Goal: Task Accomplishment & Management: Complete application form

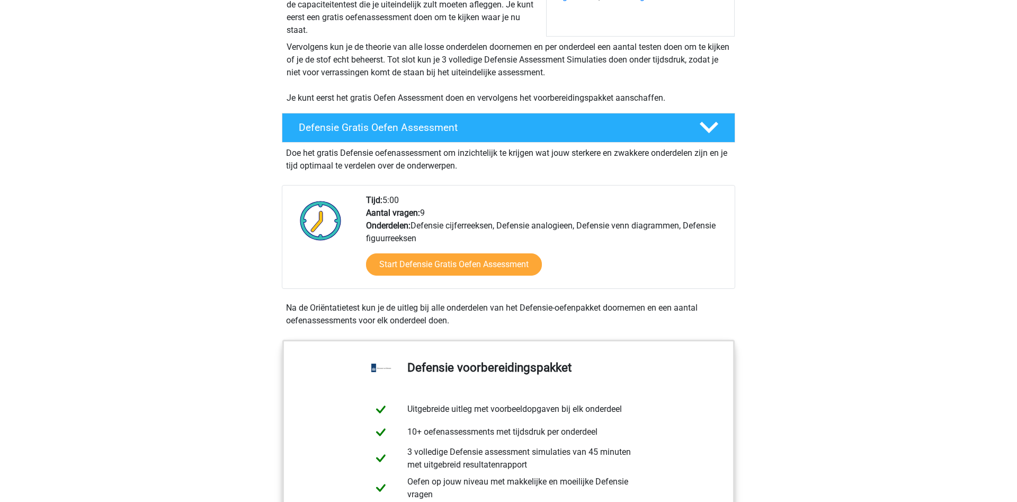
scroll to position [162, 0]
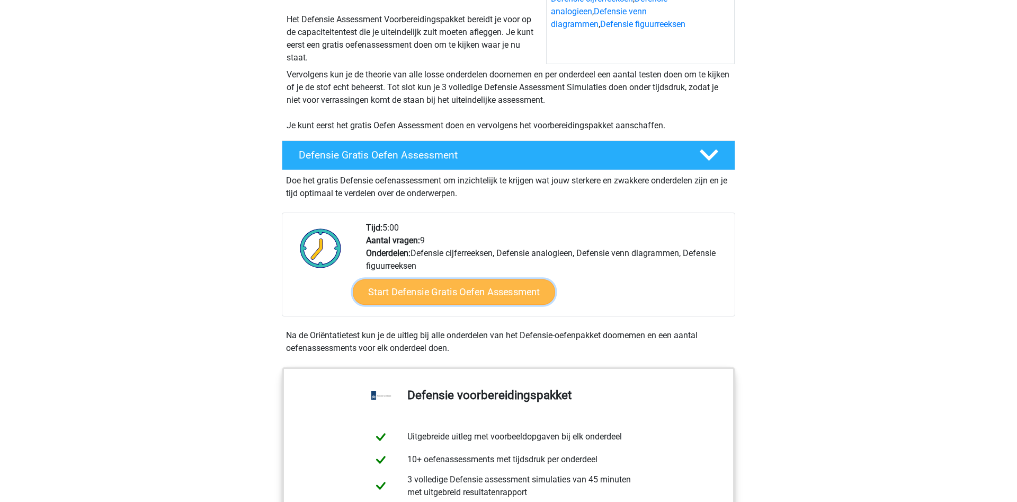
click at [458, 296] on link "Start Defensie Gratis Oefen Assessment" at bounding box center [454, 291] width 202 height 25
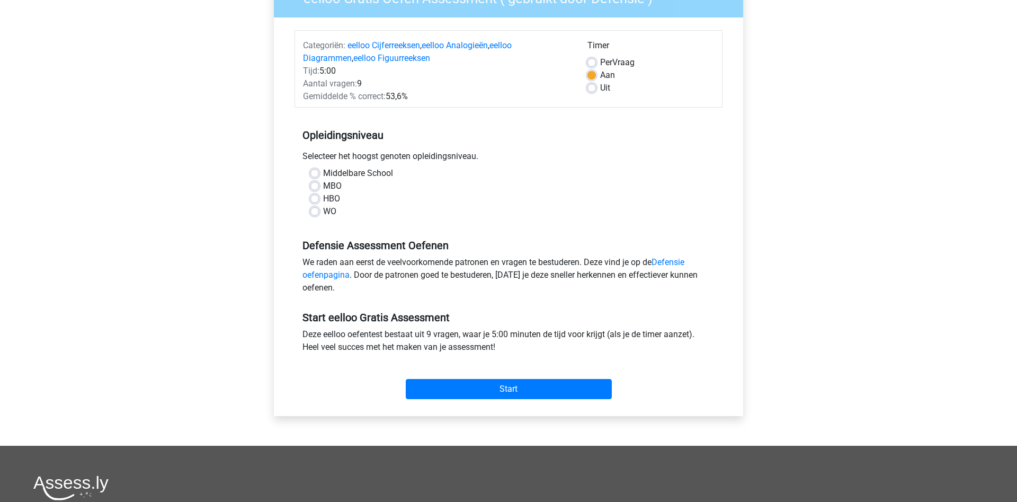
scroll to position [108, 0]
click at [319, 194] on div "HBO" at bounding box center [508, 198] width 396 height 13
click at [323, 197] on label "HBO" at bounding box center [331, 198] width 17 height 13
click at [494, 388] on input "Start" at bounding box center [509, 388] width 206 height 20
click at [323, 202] on label "HBO" at bounding box center [331, 198] width 17 height 13
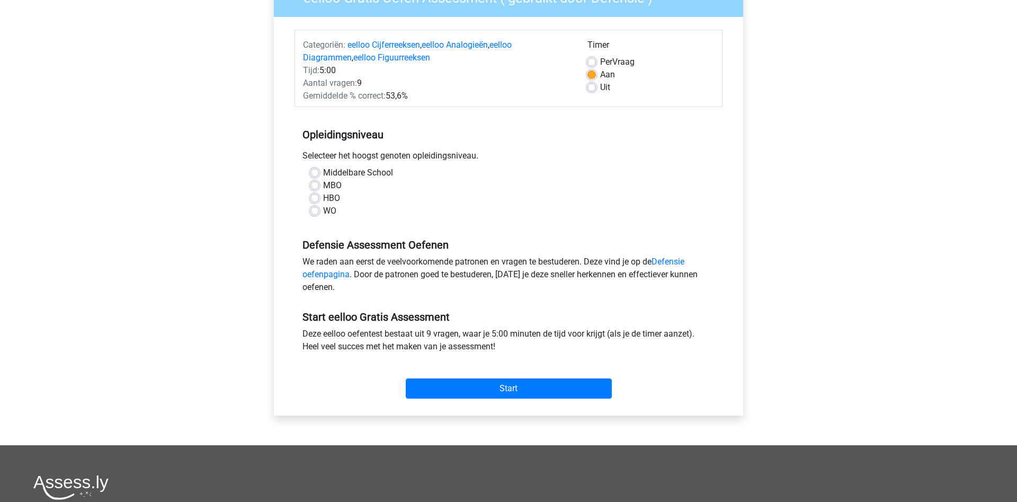
click at [314, 202] on input "HBO" at bounding box center [314, 197] width 8 height 11
radio input "true"
click at [486, 390] on input "Start" at bounding box center [509, 388] width 206 height 20
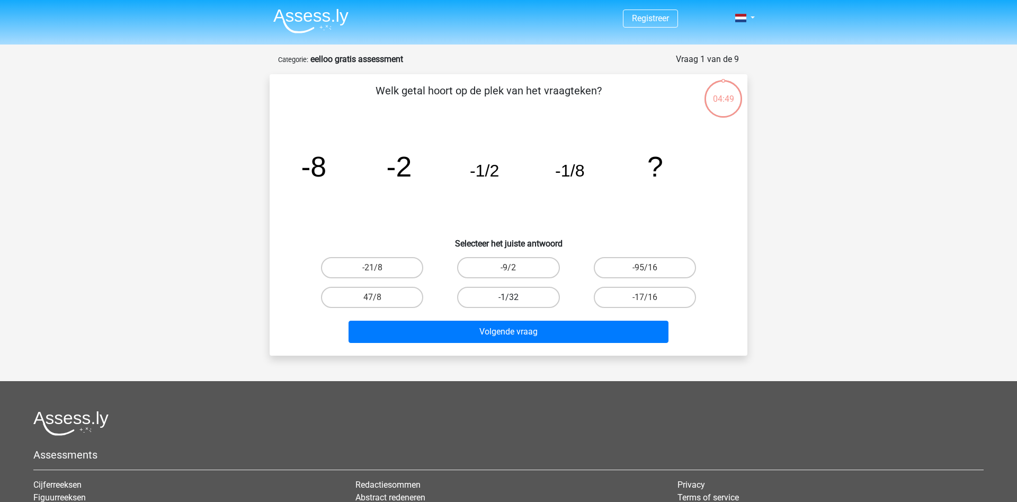
click at [541, 294] on label "-1/32" at bounding box center [508, 297] width 102 height 21
click at [535, 297] on label "-1/32" at bounding box center [508, 297] width 102 height 21
click at [515, 297] on input "-1/32" at bounding box center [511, 300] width 7 height 7
radio input "true"
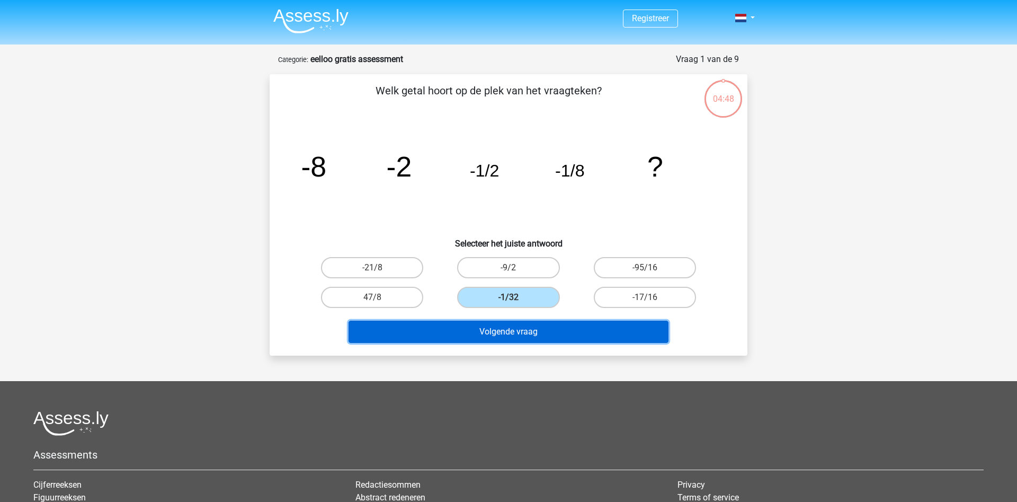
click at [531, 330] on button "Volgende vraag" at bounding box center [508, 331] width 320 height 22
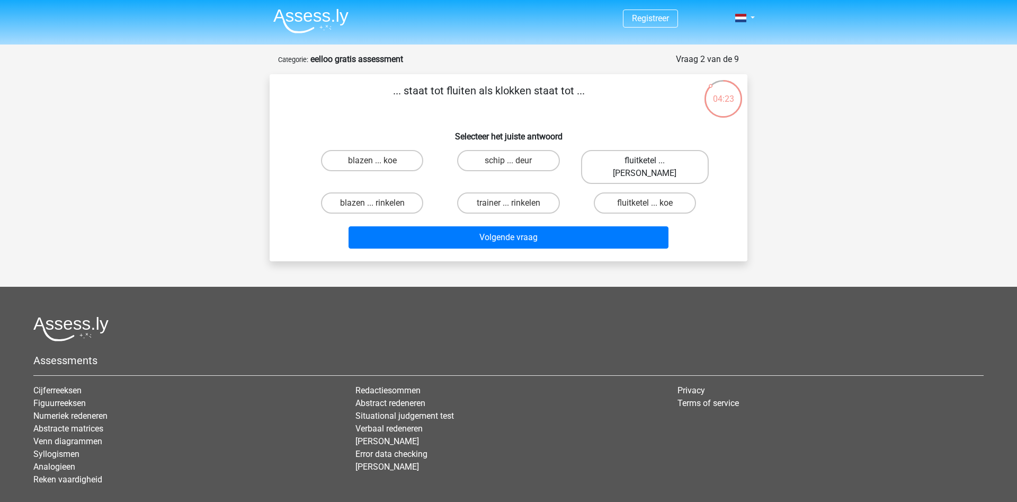
click at [637, 153] on label "fluitketel ... luiden" at bounding box center [645, 167] width 128 height 34
click at [645, 160] on input "fluitketel ... luiden" at bounding box center [648, 163] width 7 height 7
radio input "true"
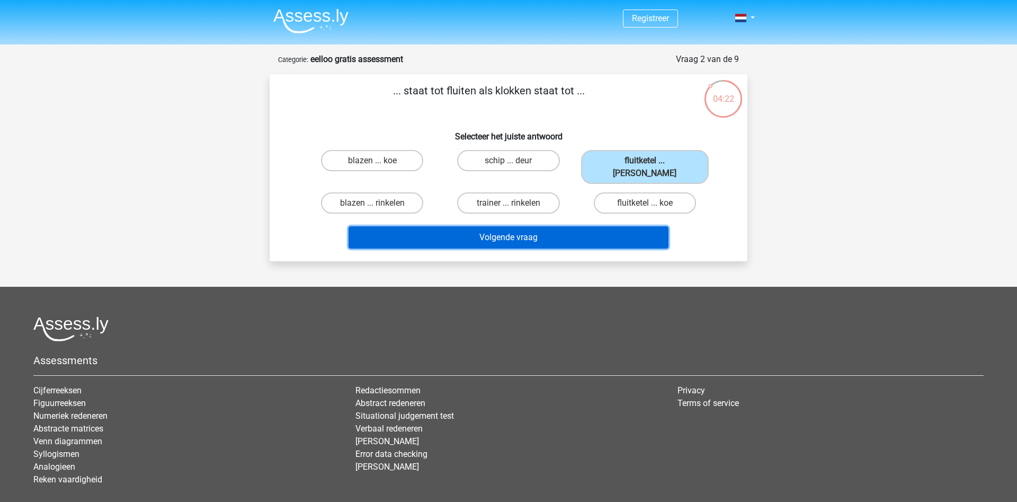
click at [534, 226] on button "Volgende vraag" at bounding box center [508, 237] width 320 height 22
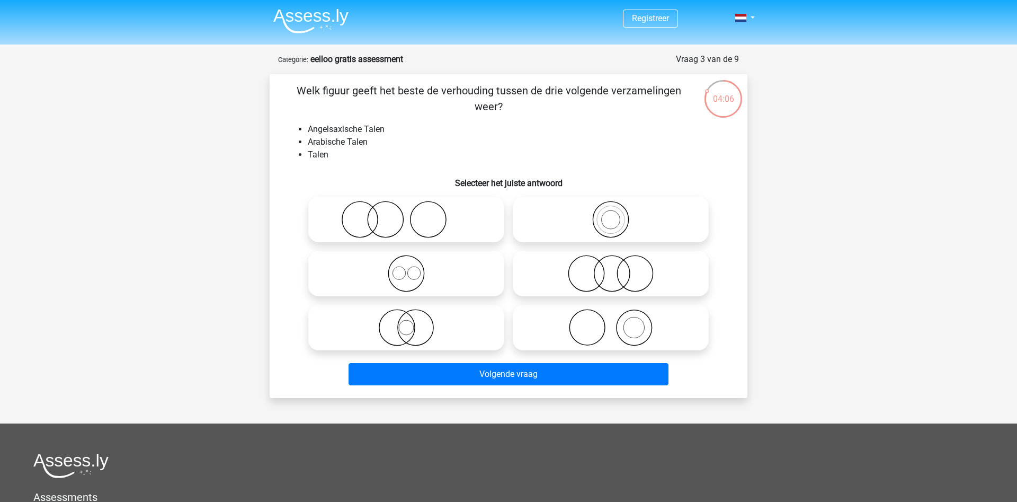
click at [426, 274] on icon at bounding box center [405, 273] width 187 height 37
click at [413, 268] on input "radio" at bounding box center [409, 264] width 7 height 7
radio input "true"
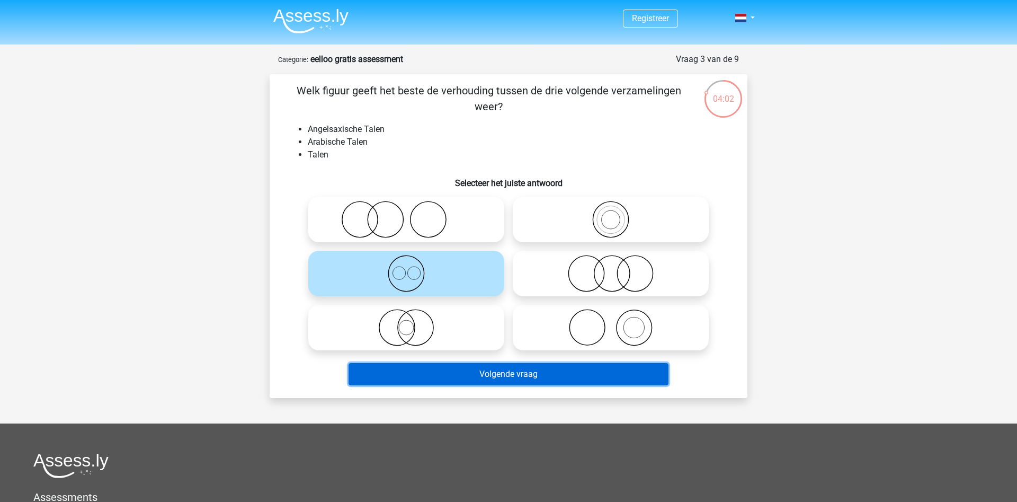
click at [492, 368] on button "Volgende vraag" at bounding box center [508, 374] width 320 height 22
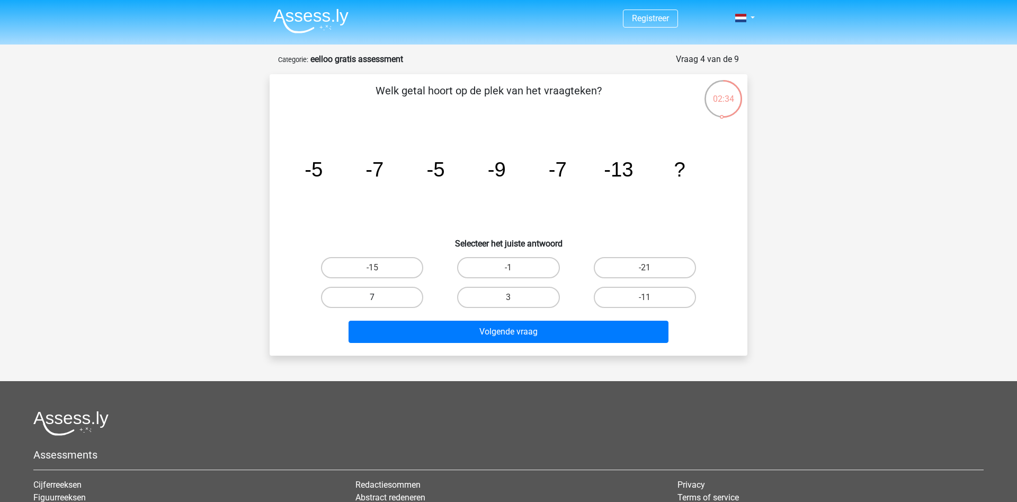
click at [392, 296] on label "7" at bounding box center [372, 297] width 102 height 21
click at [379, 297] on input "7" at bounding box center [375, 300] width 7 height 7
radio input "true"
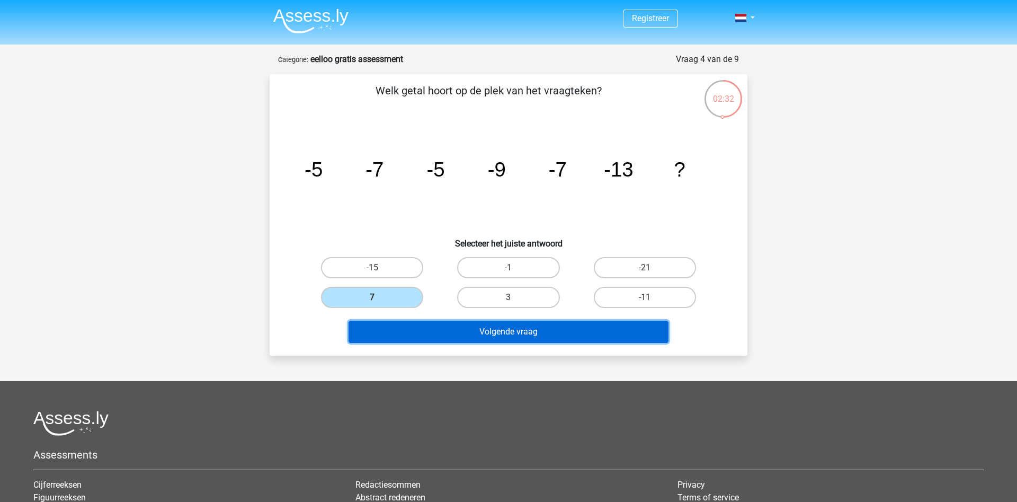
click at [431, 335] on button "Volgende vraag" at bounding box center [508, 331] width 320 height 22
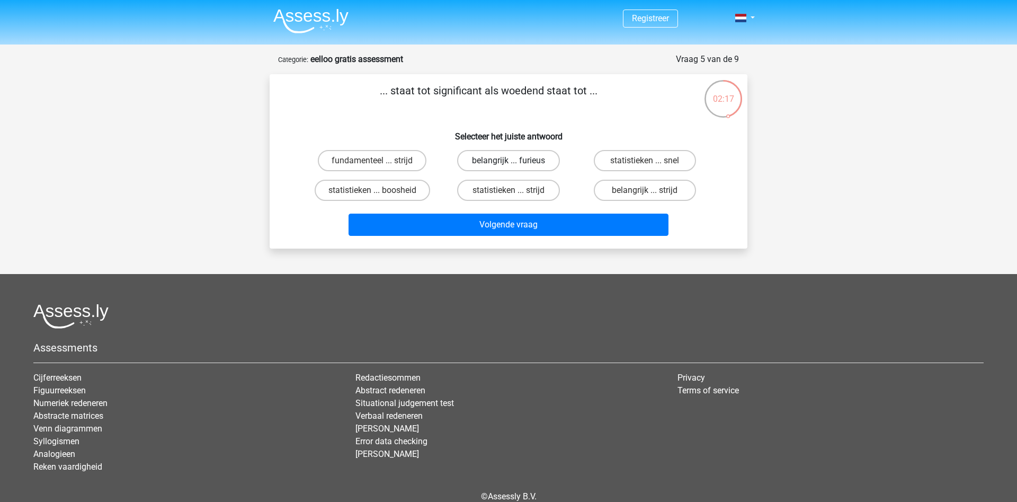
click at [541, 168] on label "belangrijk ... furieus" at bounding box center [508, 160] width 102 height 21
click at [515, 167] on input "belangrijk ... furieus" at bounding box center [511, 163] width 7 height 7
radio input "true"
click at [606, 190] on label "belangrijk ... strijd" at bounding box center [645, 190] width 102 height 21
click at [645, 190] on input "belangrijk ... strijd" at bounding box center [648, 193] width 7 height 7
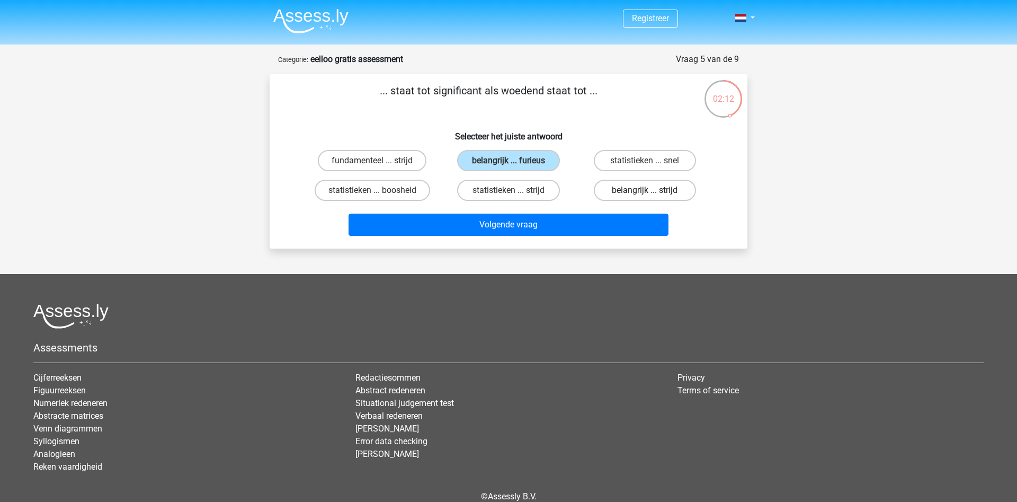
radio input "true"
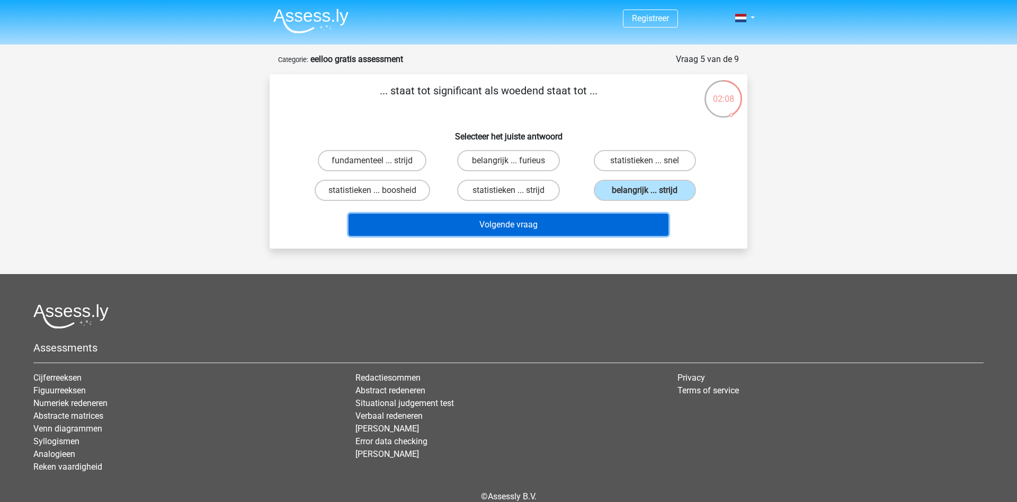
click at [540, 226] on button "Volgende vraag" at bounding box center [508, 224] width 320 height 22
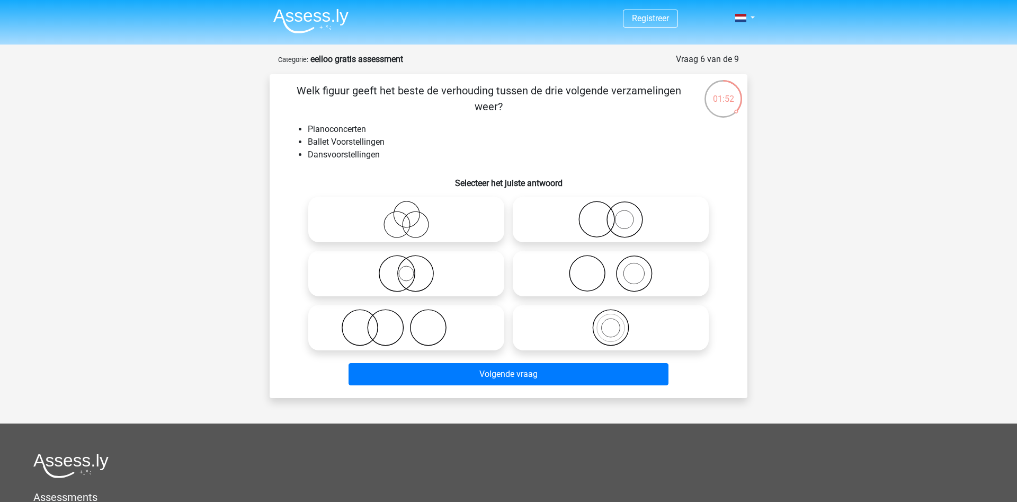
click at [418, 217] on icon at bounding box center [405, 219] width 187 height 37
click at [413, 214] on input "radio" at bounding box center [409, 210] width 7 height 7
radio input "true"
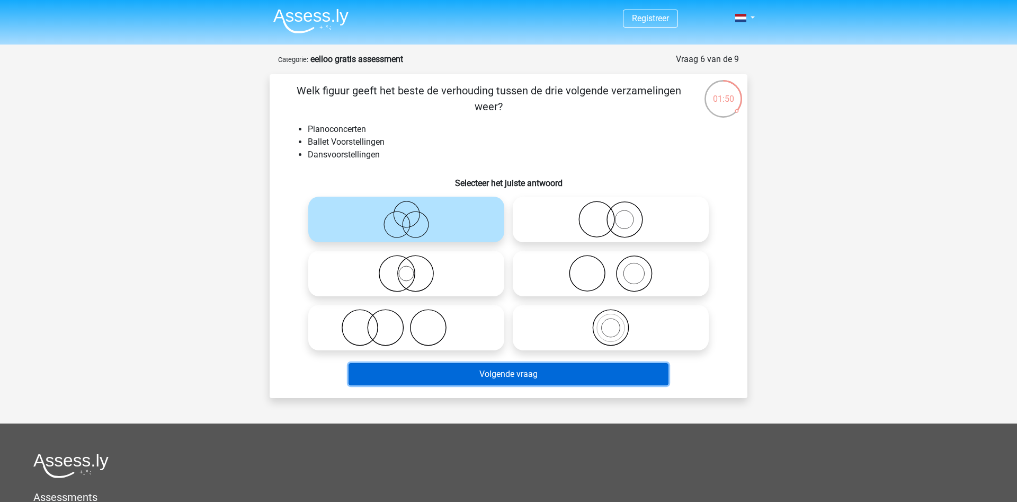
click at [537, 375] on button "Volgende vraag" at bounding box center [508, 374] width 320 height 22
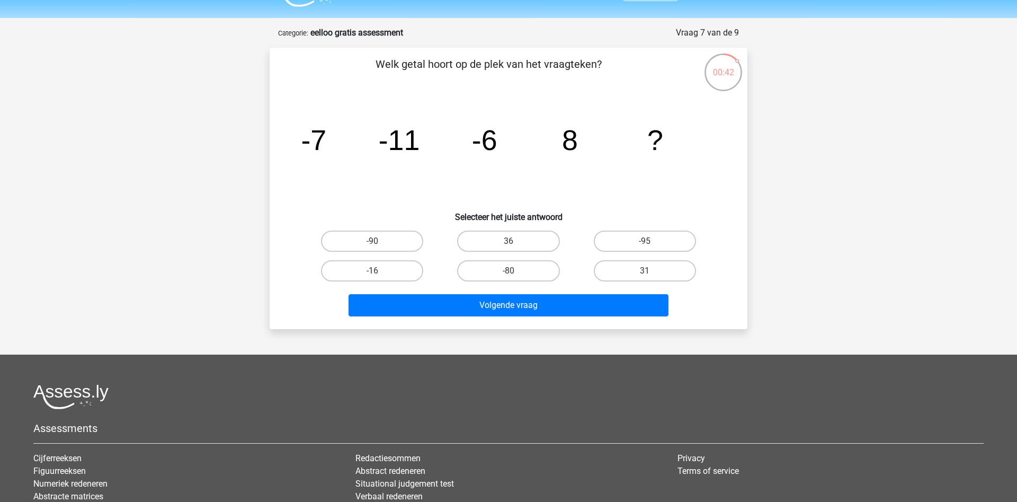
scroll to position [54, 0]
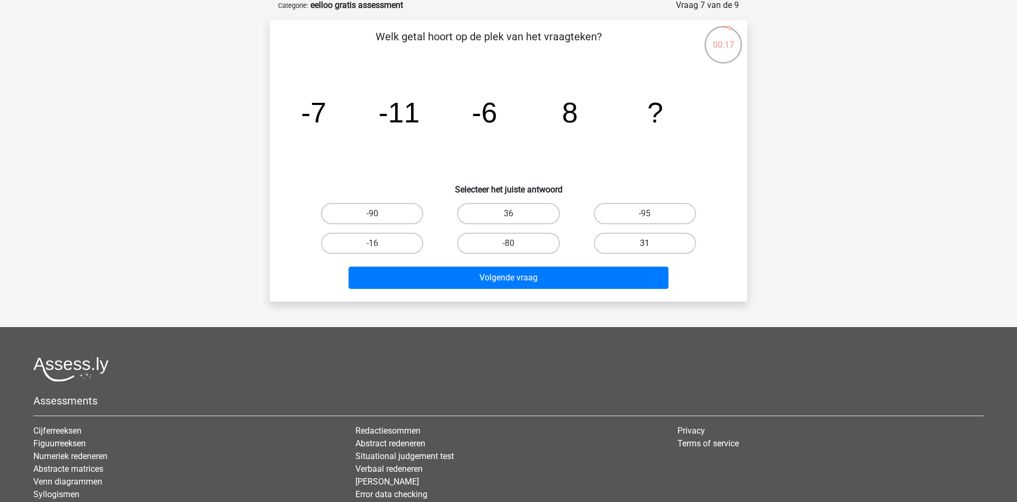
click at [646, 239] on label "31" at bounding box center [645, 243] width 102 height 21
click at [646, 243] on input "31" at bounding box center [648, 246] width 7 height 7
radio input "true"
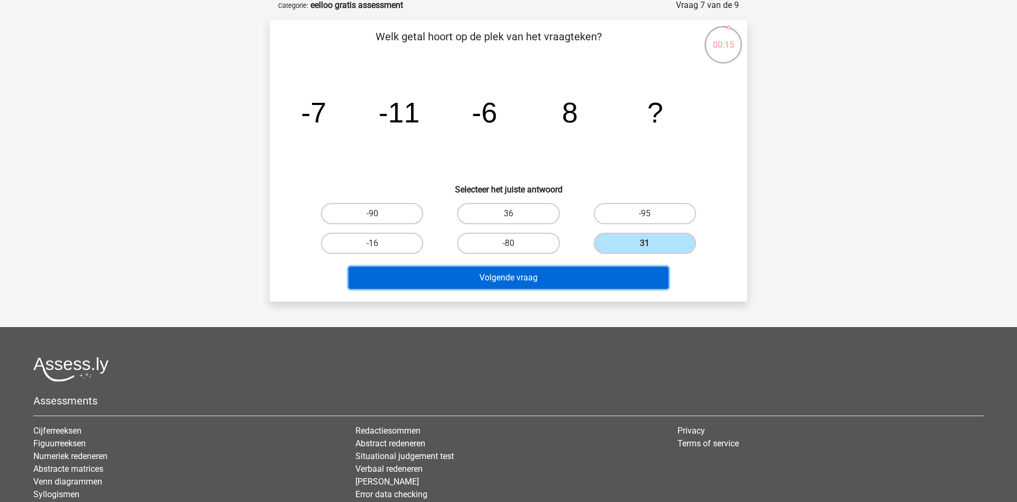
click at [579, 279] on button "Volgende vraag" at bounding box center [508, 277] width 320 height 22
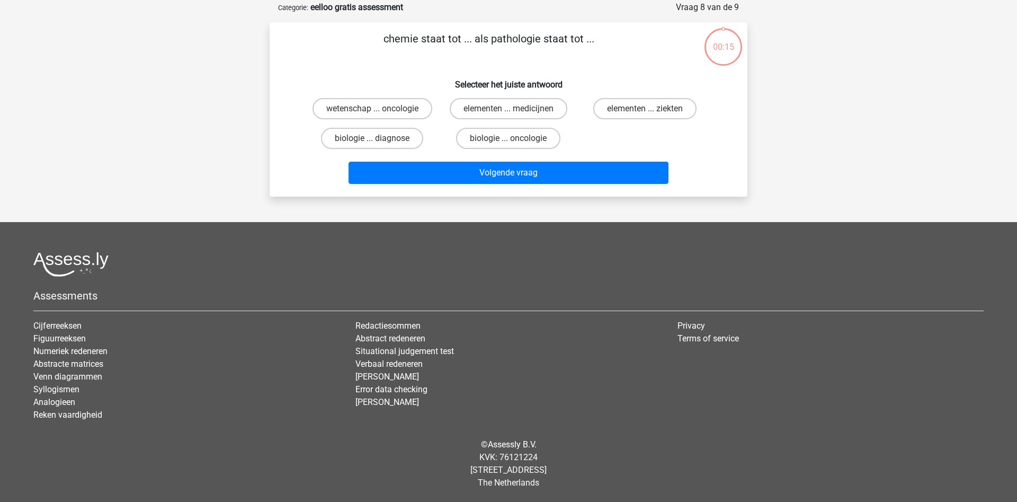
scroll to position [52, 0]
click at [415, 108] on label "wetenschap ... oncologie" at bounding box center [372, 108] width 120 height 21
click at [379, 109] on input "wetenschap ... oncologie" at bounding box center [375, 112] width 7 height 7
radio input "true"
click at [495, 115] on label "elementen ... medicijnen" at bounding box center [509, 108] width 118 height 21
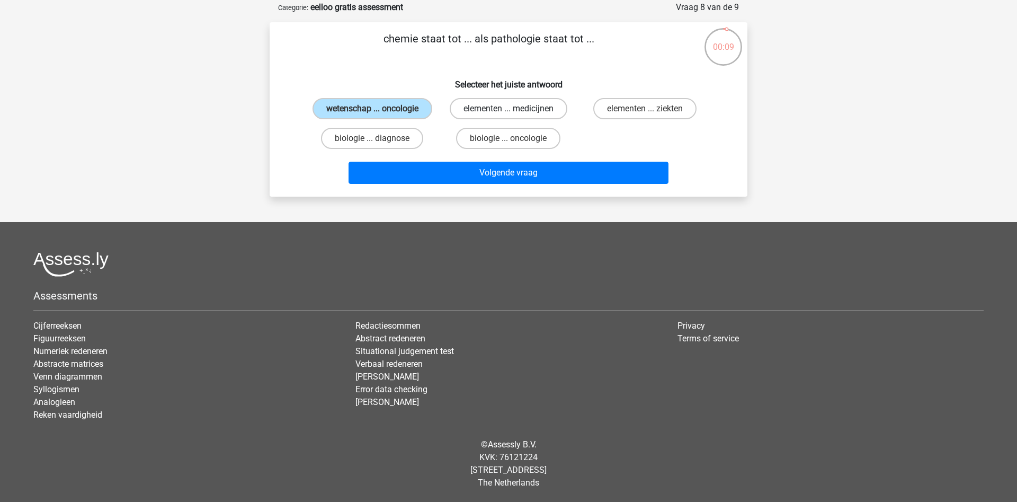
click at [508, 115] on input "elementen ... medicijnen" at bounding box center [511, 112] width 7 height 7
radio input "true"
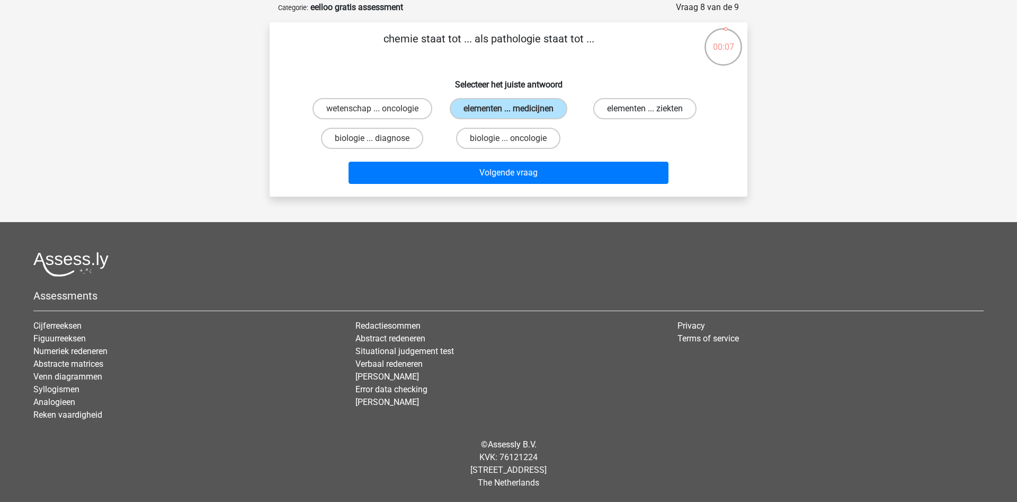
click at [617, 110] on label "elementen ... ziekten" at bounding box center [644, 108] width 103 height 21
click at [645, 110] on input "elementen ... ziekten" at bounding box center [648, 112] width 7 height 7
radio input "true"
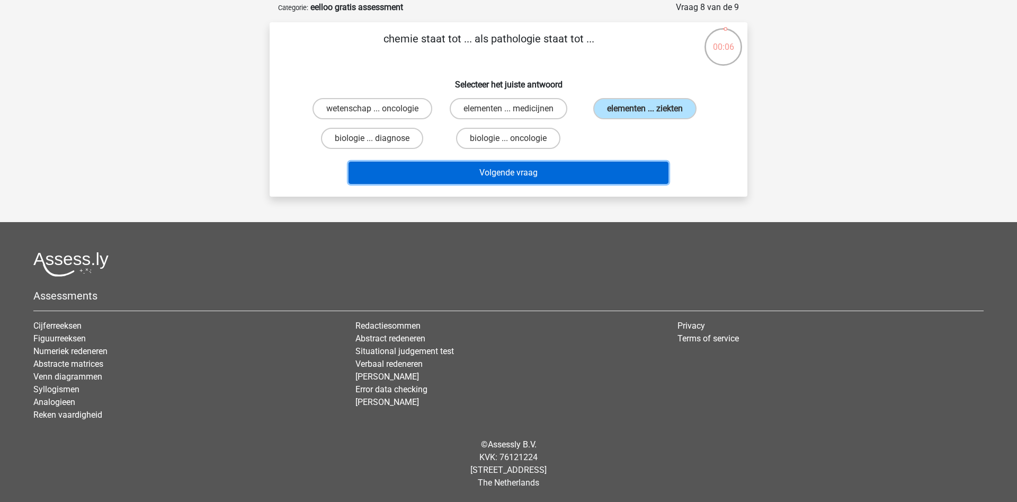
click at [574, 168] on button "Volgende vraag" at bounding box center [508, 173] width 320 height 22
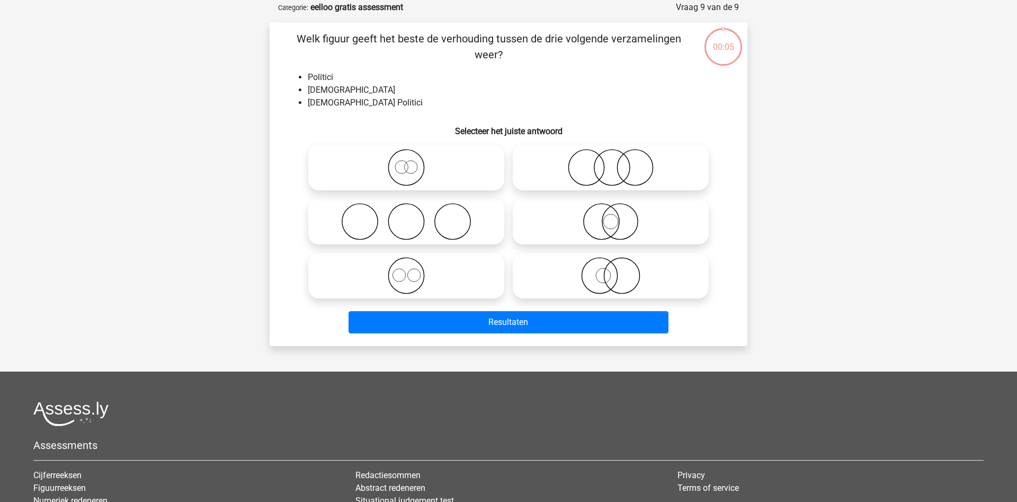
scroll to position [53, 0]
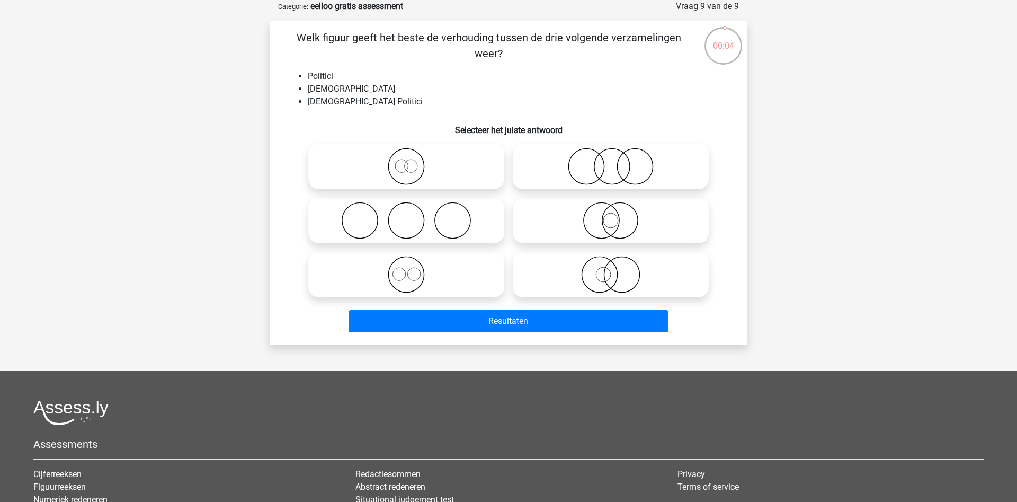
click at [584, 180] on icon at bounding box center [610, 166] width 187 height 37
click at [611, 161] on input "radio" at bounding box center [614, 157] width 7 height 7
radio input "true"
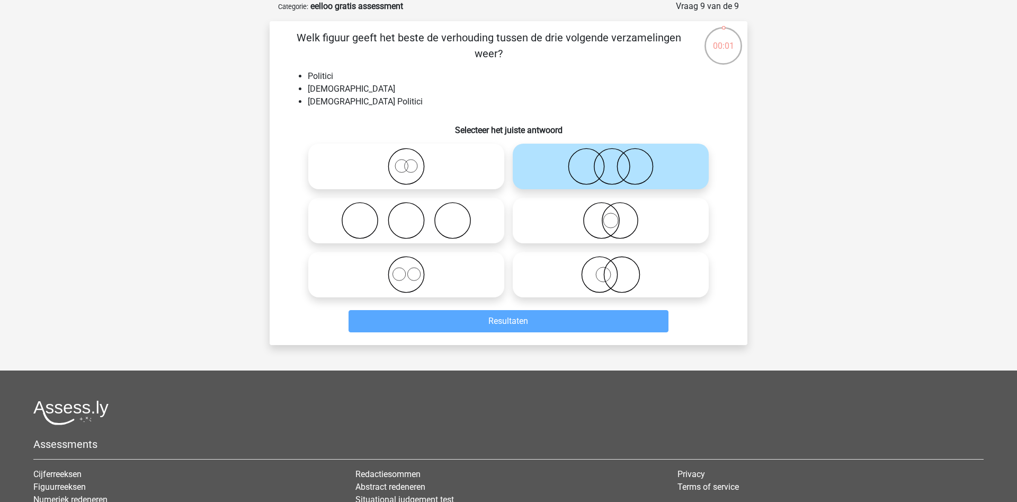
drag, startPoint x: 428, startPoint y: 221, endPoint x: 454, endPoint y: 270, distance: 55.0
click at [430, 221] on icon at bounding box center [405, 220] width 187 height 37
click at [413, 215] on input "radio" at bounding box center [409, 211] width 7 height 7
radio input "true"
